Goal: Information Seeking & Learning: Learn about a topic

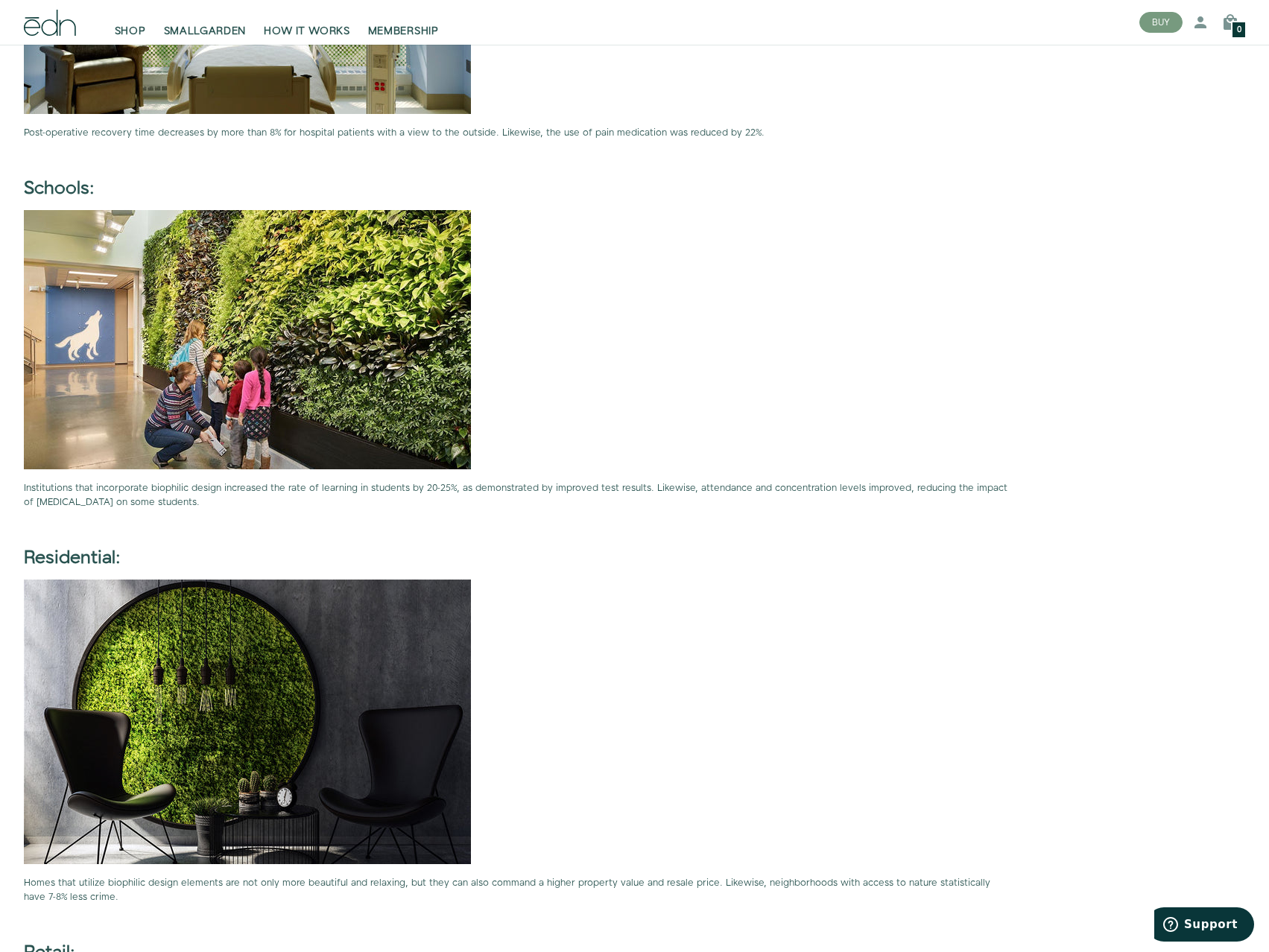
drag, startPoint x: 815, startPoint y: 718, endPoint x: 814, endPoint y: 593, distance: 125.0
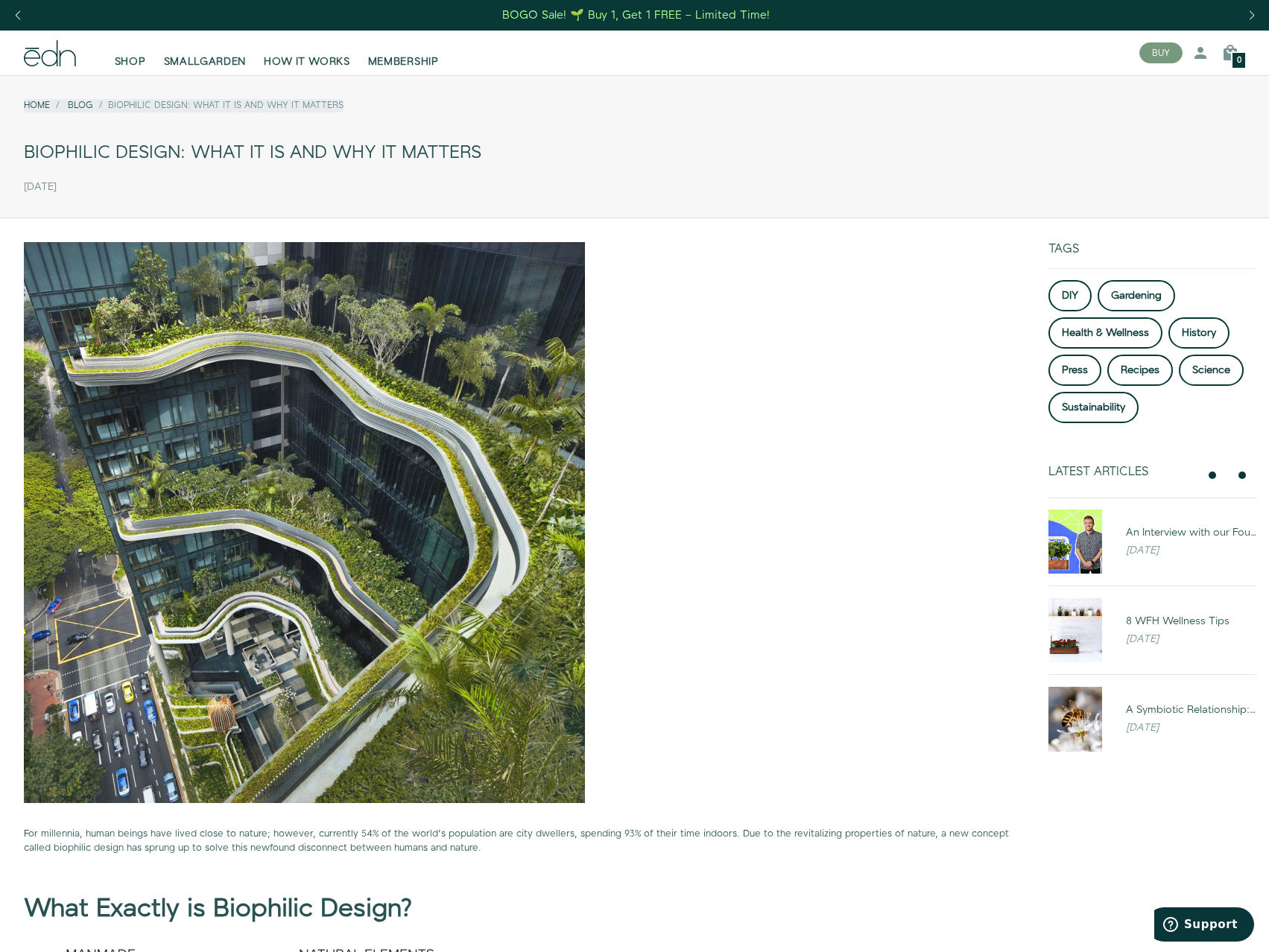
drag, startPoint x: 762, startPoint y: 515, endPoint x: 495, endPoint y: 110, distance: 485.1
drag, startPoint x: 120, startPoint y: 181, endPoint x: 24, endPoint y: 185, distance: 96.1
click at [24, 185] on div "[DATE]" at bounding box center [635, 187] width 1222 height 24
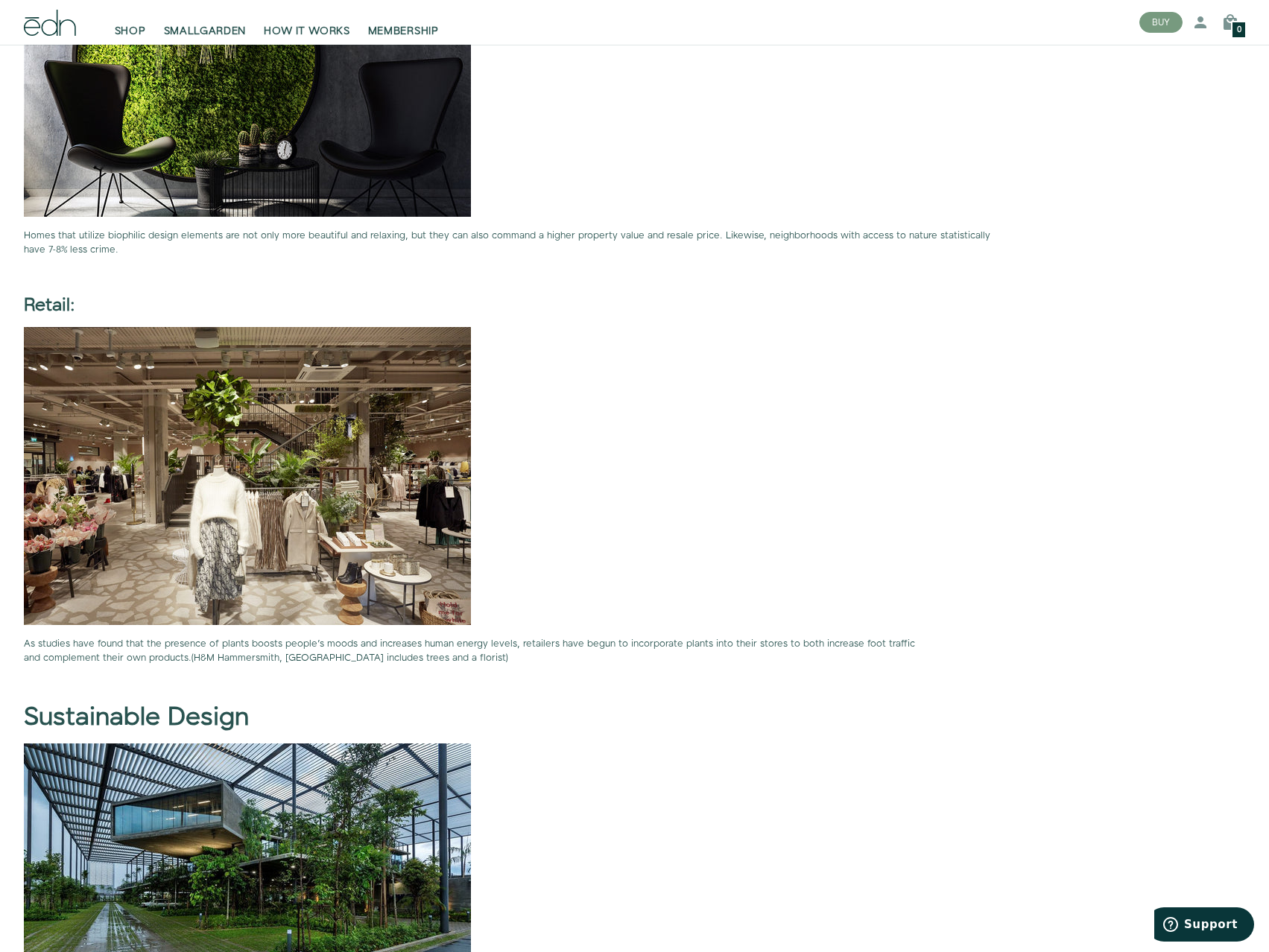
scroll to position [4275, 0]
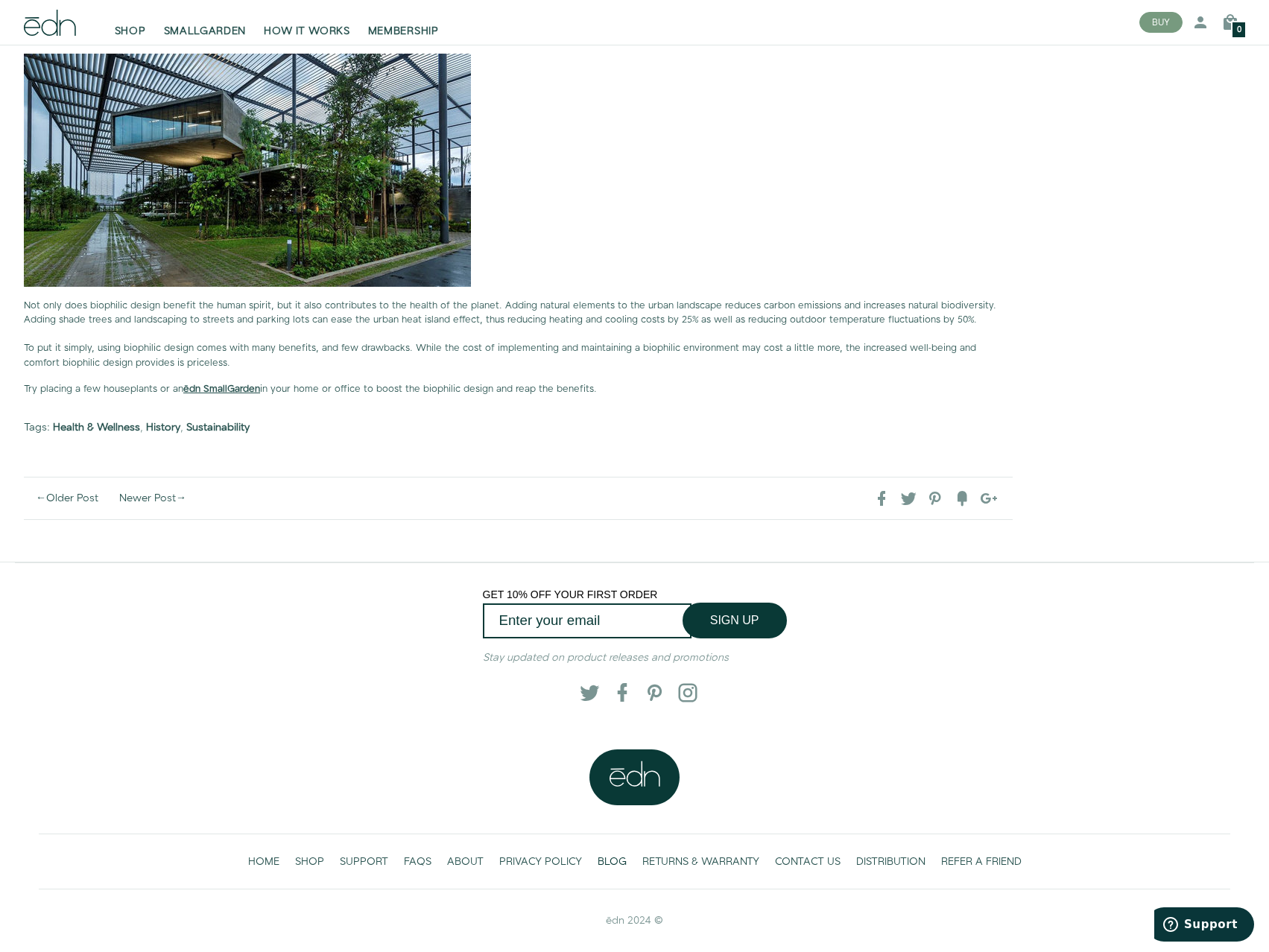
drag, startPoint x: 894, startPoint y: 403, endPoint x: 864, endPoint y: 674, distance: 272.7
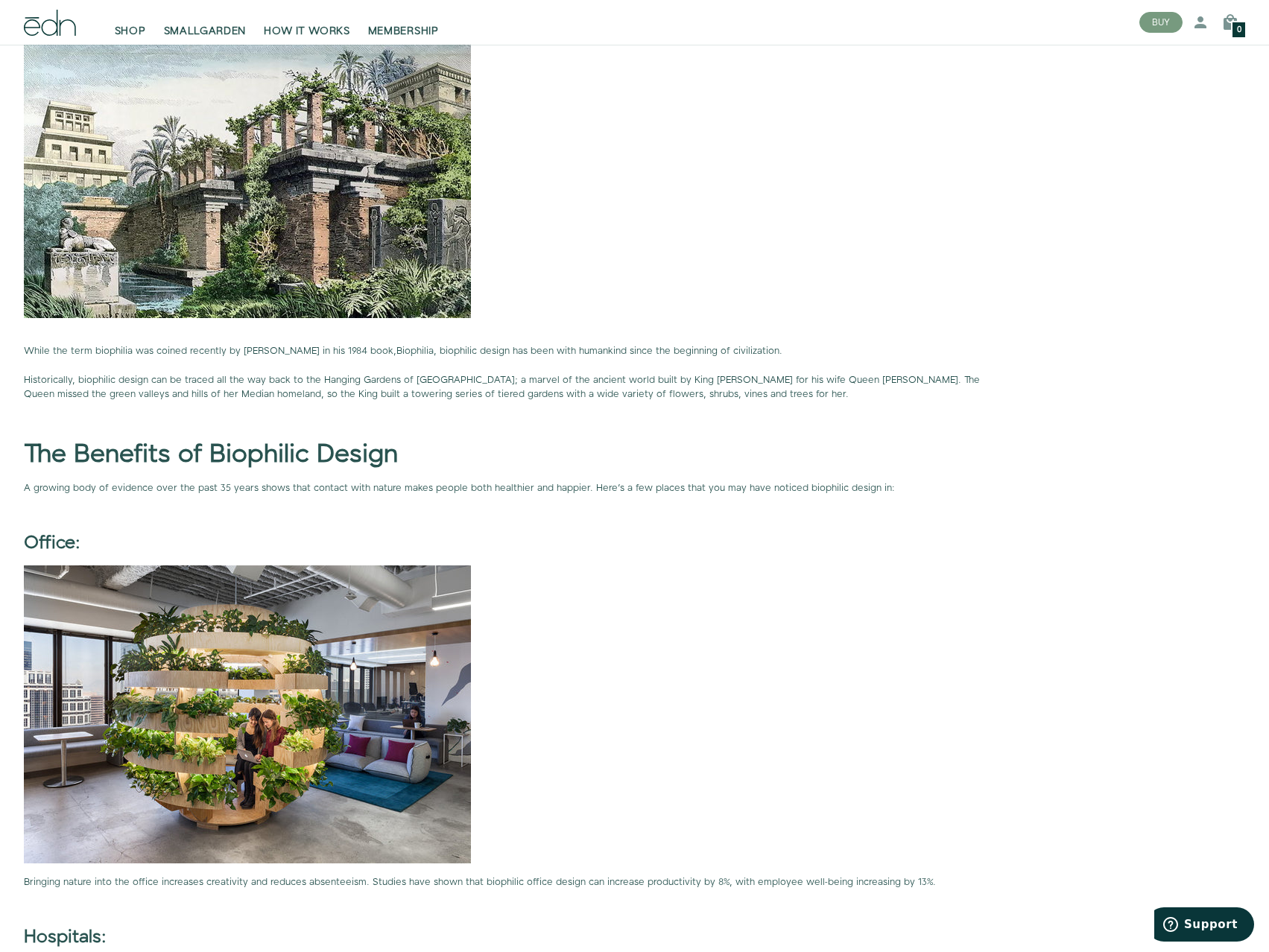
scroll to position [0, 0]
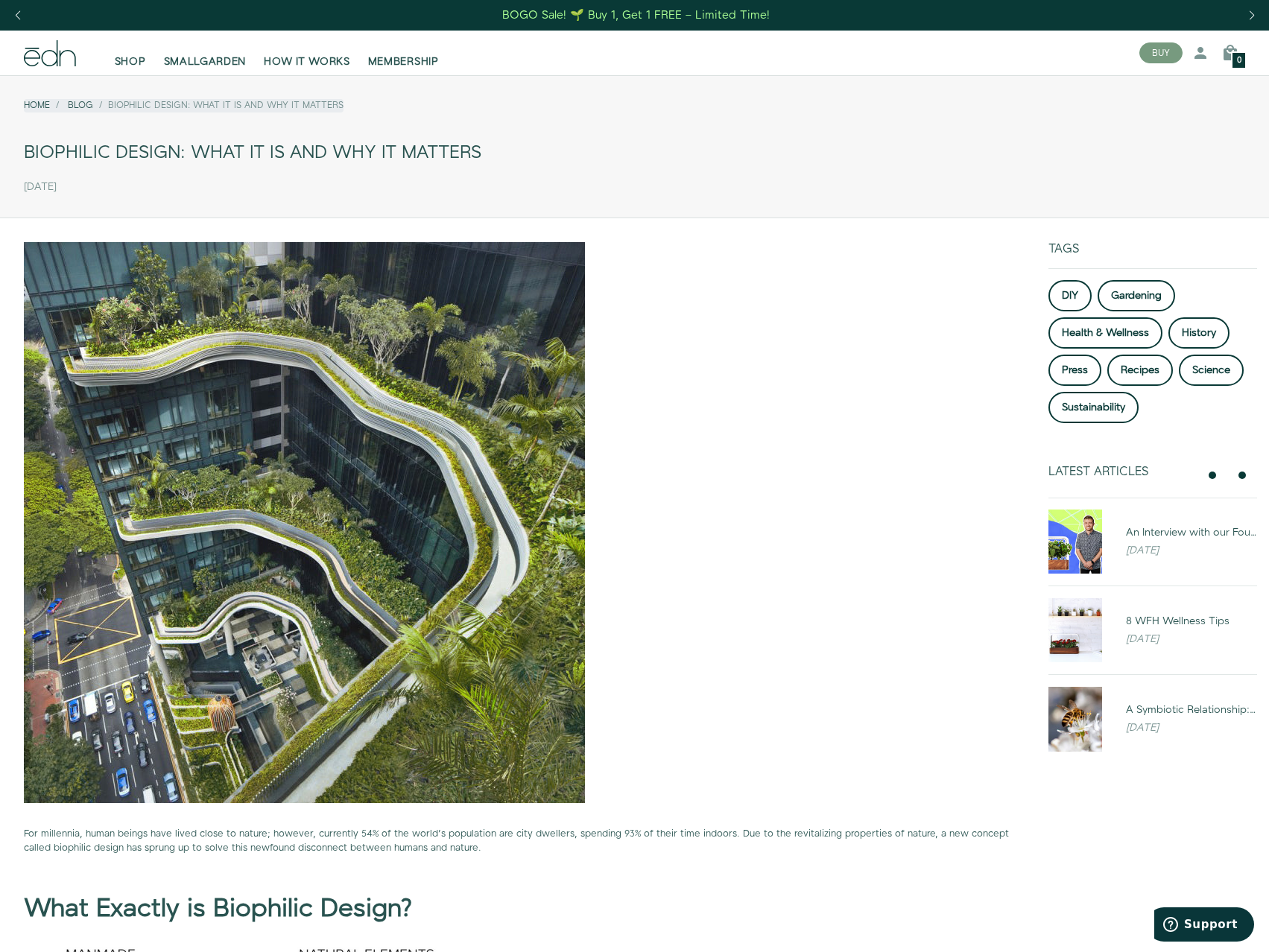
drag, startPoint x: 290, startPoint y: 640, endPoint x: 432, endPoint y: 164, distance: 496.7
drag, startPoint x: 564, startPoint y: 222, endPoint x: 618, endPoint y: 265, distance: 69.0
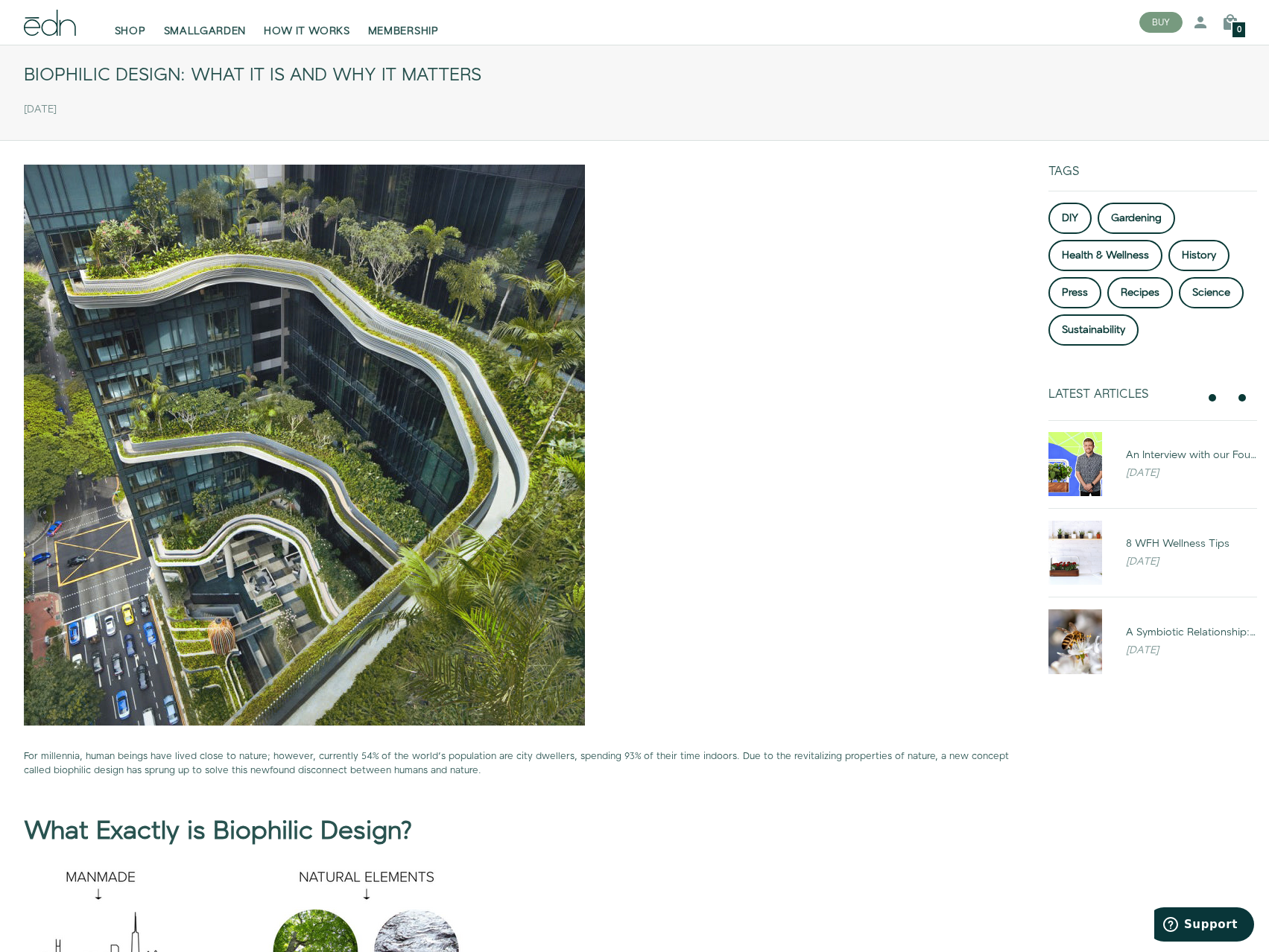
scroll to position [372, 0]
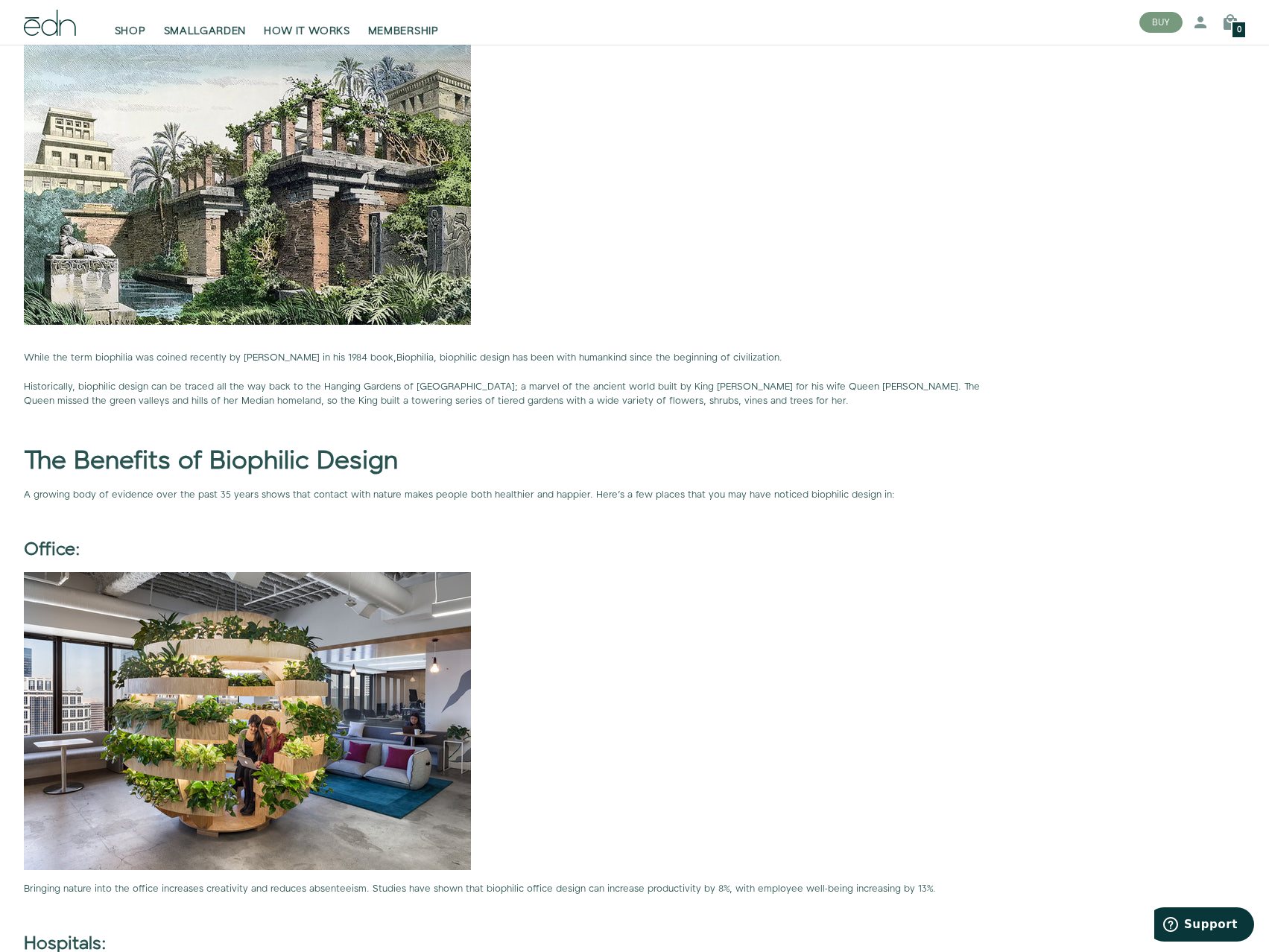
scroll to position [0, 0]
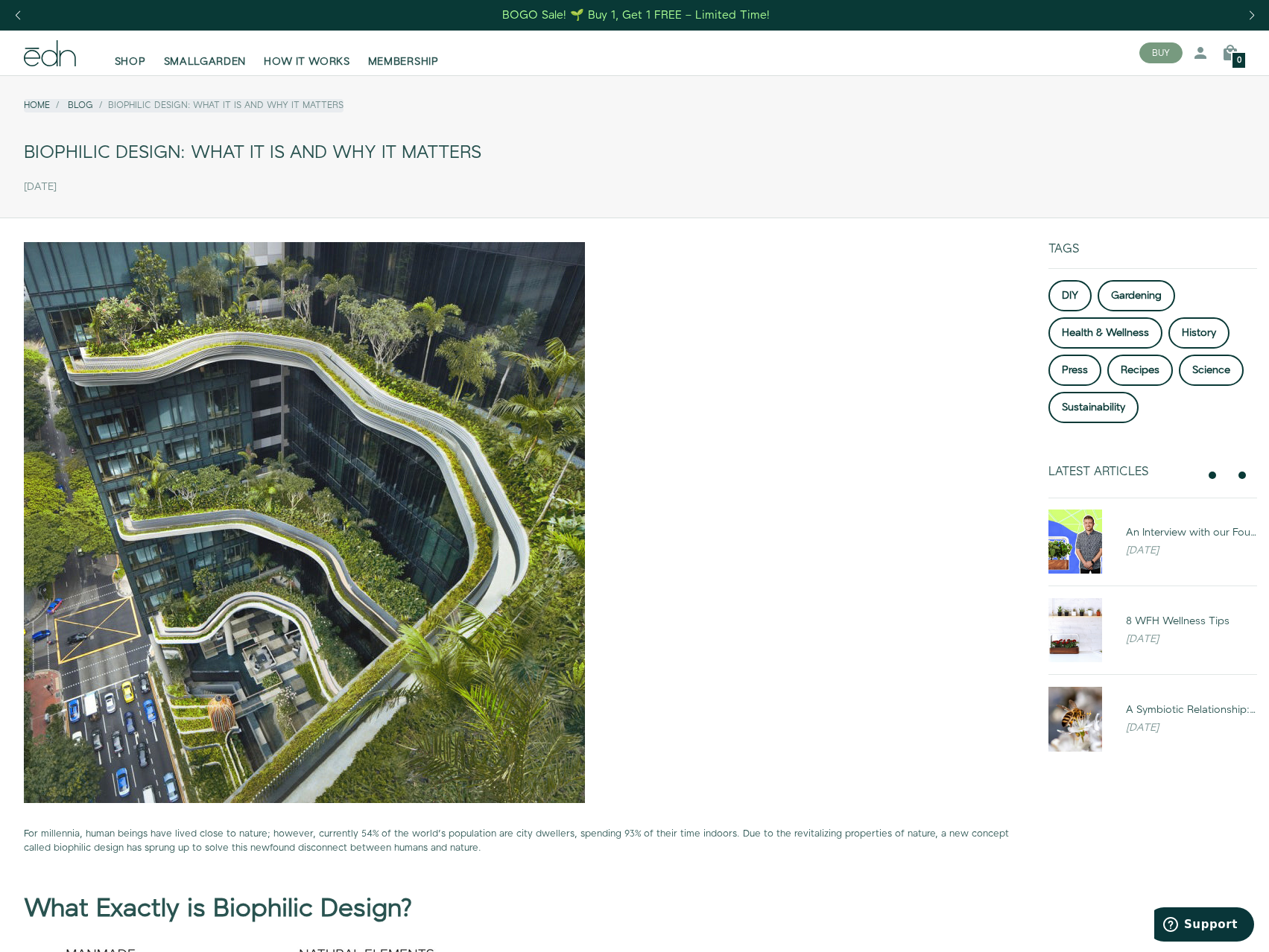
drag, startPoint x: 1024, startPoint y: 491, endPoint x: 970, endPoint y: 89, distance: 405.6
